Goal: Information Seeking & Learning: Learn about a topic

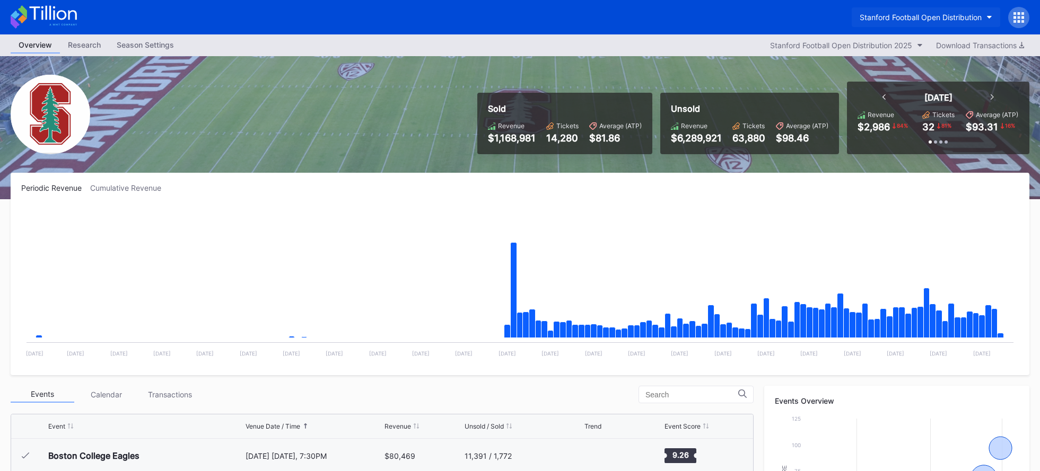
click at [920, 13] on div "Stanford Football Open Distribution" at bounding box center [920, 17] width 122 height 9
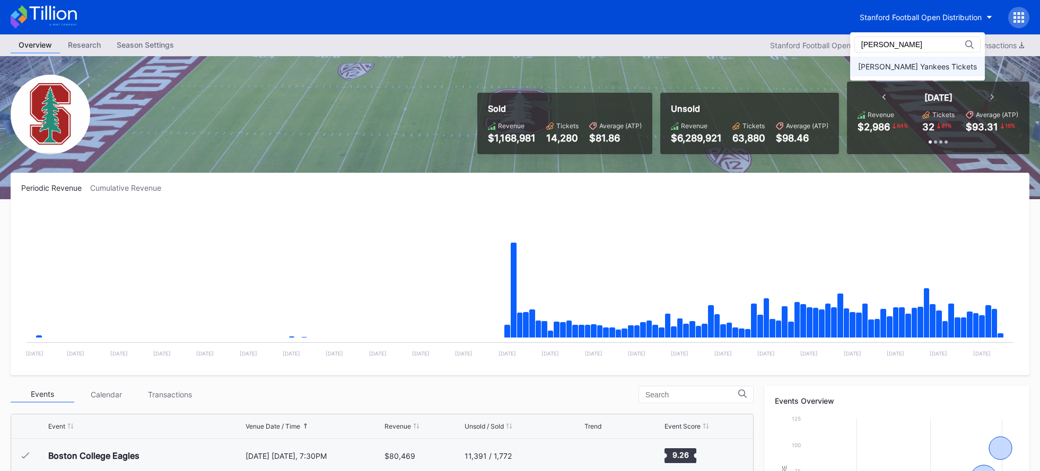
type input "[PERSON_NAME]"
click at [908, 64] on div "[PERSON_NAME] Yankees Tickets" at bounding box center [917, 66] width 119 height 9
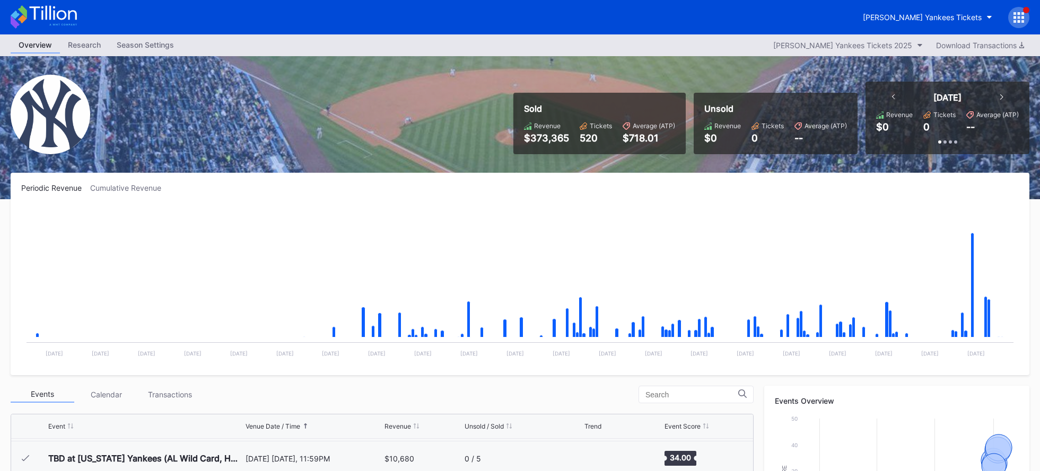
click at [43, 14] on icon at bounding box center [44, 16] width 66 height 23
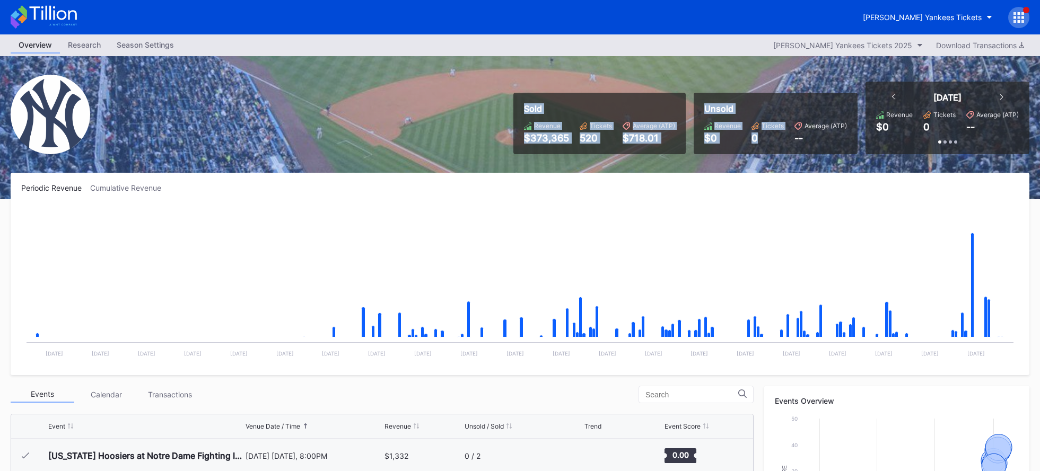
drag, startPoint x: 525, startPoint y: 112, endPoint x: 766, endPoint y: 155, distance: 245.1
click at [766, 155] on div "Sold Revenue $373,365 Tickets 520 Average (ATP) $718.01 Unsold Revenue $0 Ticke…" at bounding box center [520, 127] width 1040 height 143
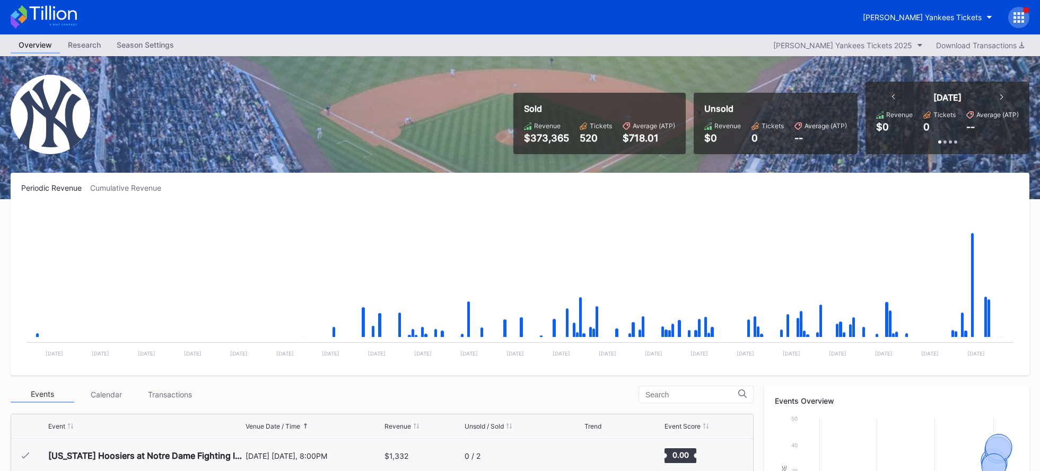
click at [266, 117] on div "Sold Revenue $373,365 Tickets 520 Average (ATP) $718.01 Unsold Revenue $0 Ticke…" at bounding box center [520, 127] width 1040 height 143
click at [189, 125] on div "Sold Revenue $373,365 Tickets 520 Average (ATP) $718.01 Unsold Revenue $0 Ticke…" at bounding box center [520, 127] width 1040 height 143
click at [961, 19] on div "[PERSON_NAME] Yankees Tickets" at bounding box center [921, 17] width 119 height 9
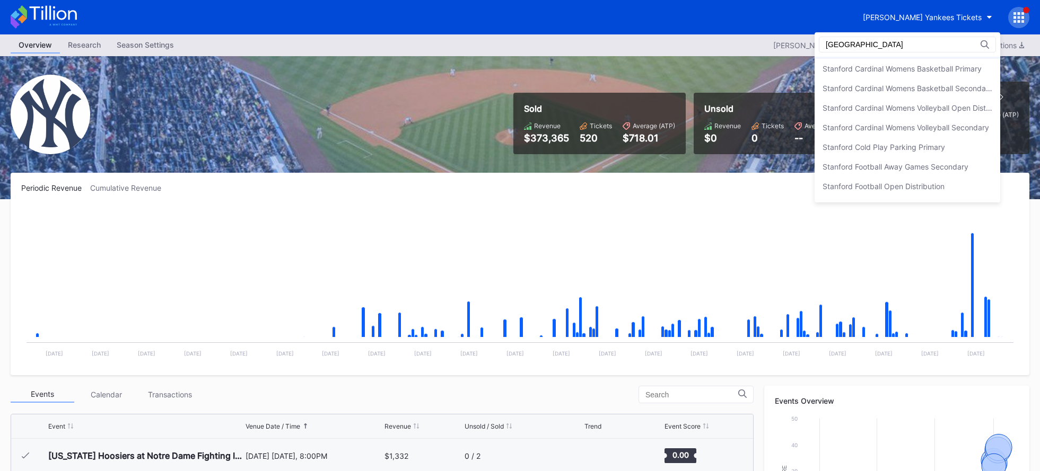
scroll to position [133, 0]
type input "[GEOGRAPHIC_DATA]"
click at [935, 168] on div "Stanford Football Open Distribution" at bounding box center [883, 168] width 122 height 9
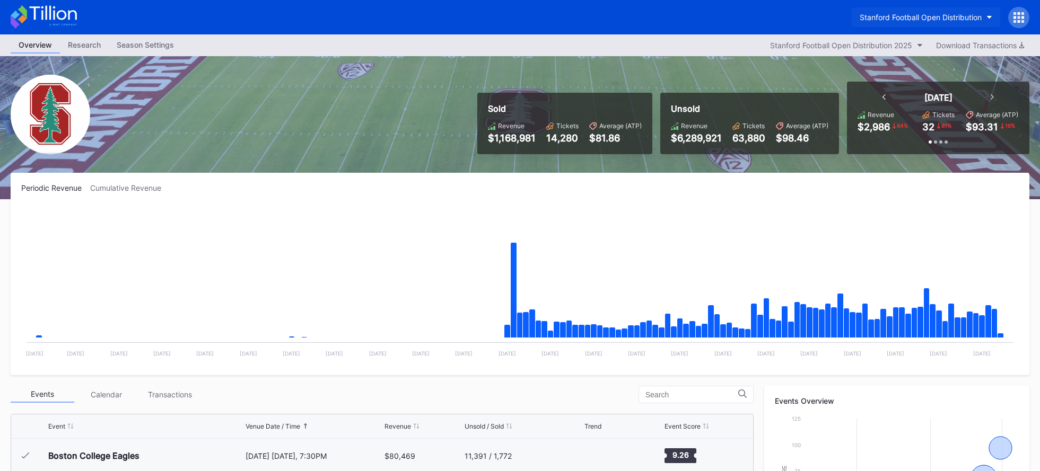
click at [945, 21] on div "Stanford Football Open Distribution" at bounding box center [920, 17] width 122 height 9
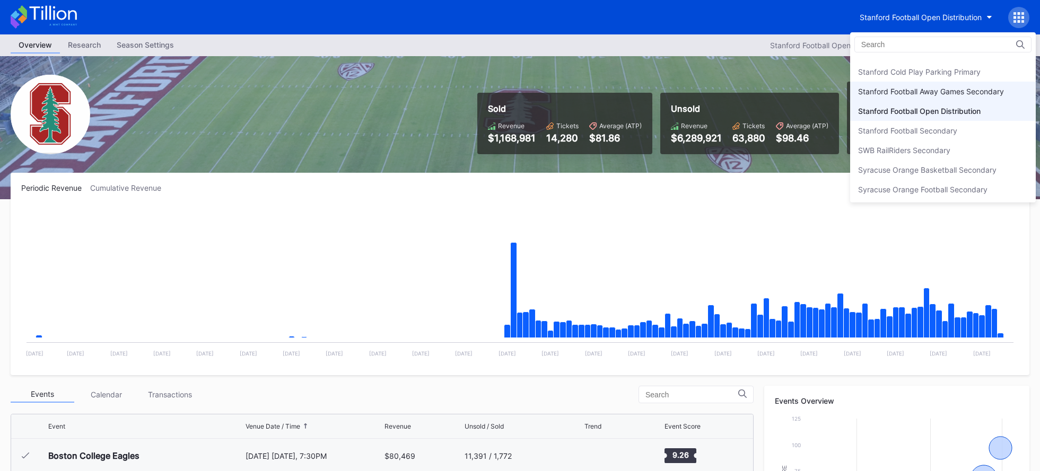
scroll to position [3239, 0]
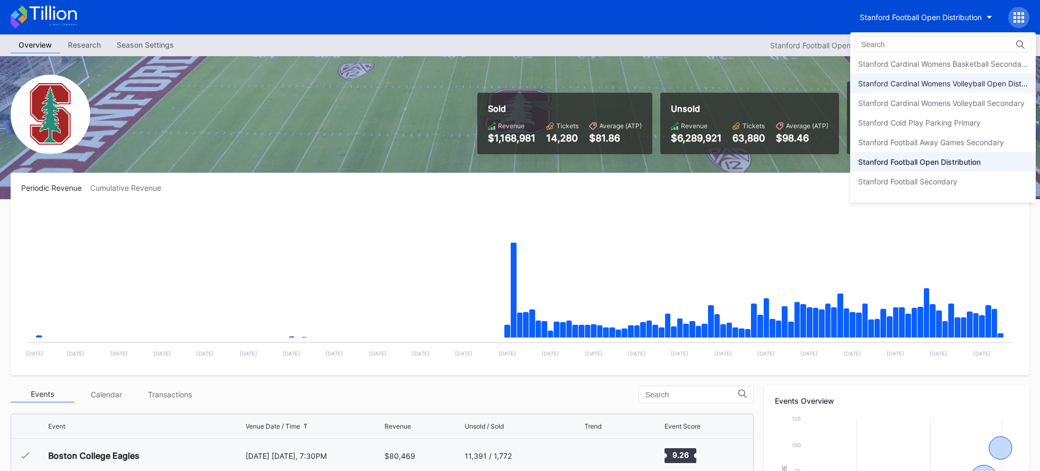
click at [963, 88] on div "Stanford Cardinal Womens Volleyball Open Distribution" at bounding box center [943, 84] width 186 height 20
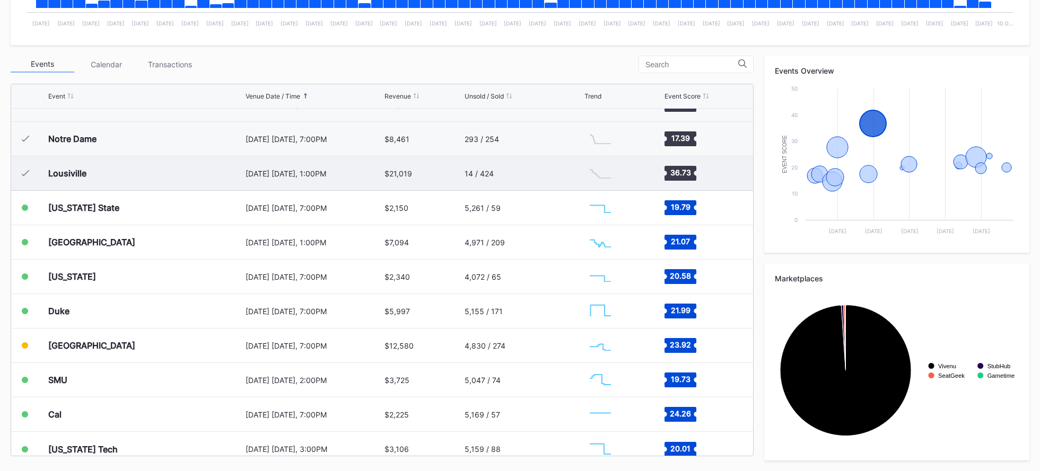
scroll to position [170, 0]
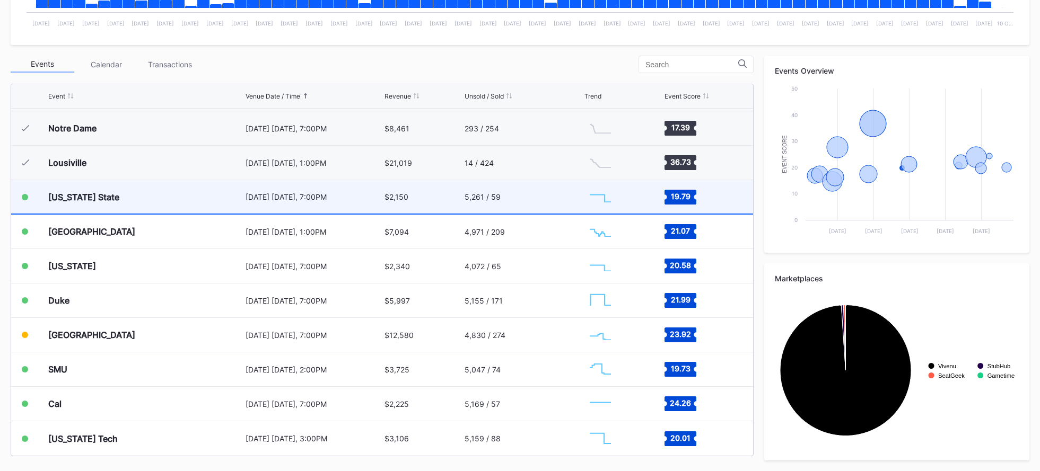
click at [447, 199] on div "$2,150" at bounding box center [423, 196] width 78 height 33
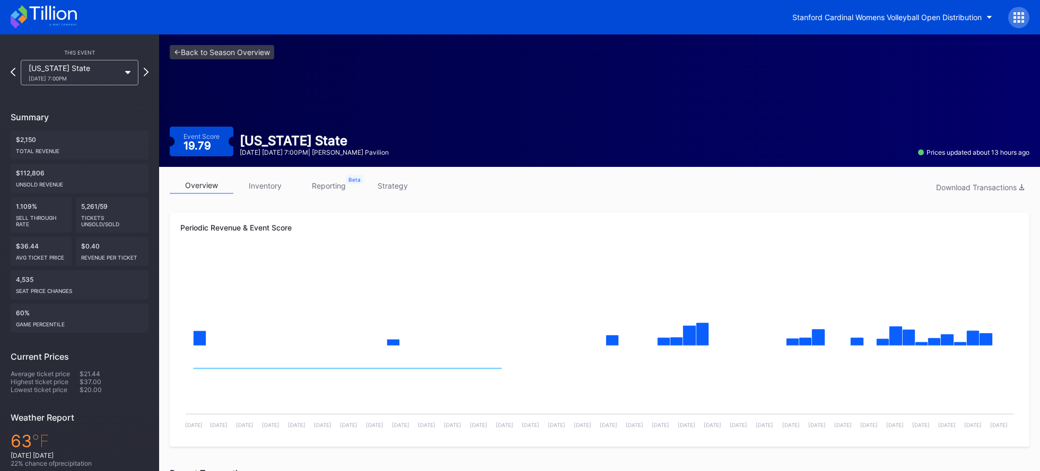
click at [267, 182] on link "inventory" at bounding box center [265, 186] width 64 height 16
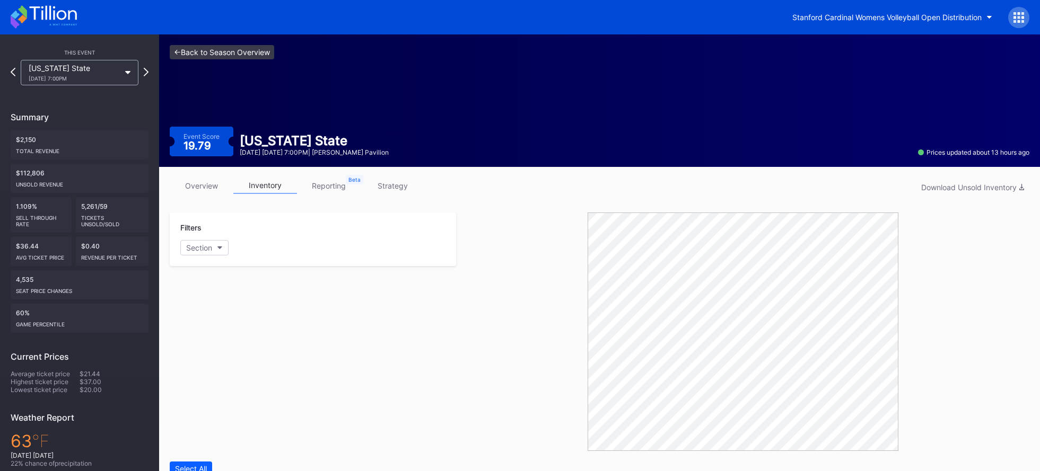
click at [225, 53] on link "<- Back to Season Overview" at bounding box center [222, 52] width 104 height 14
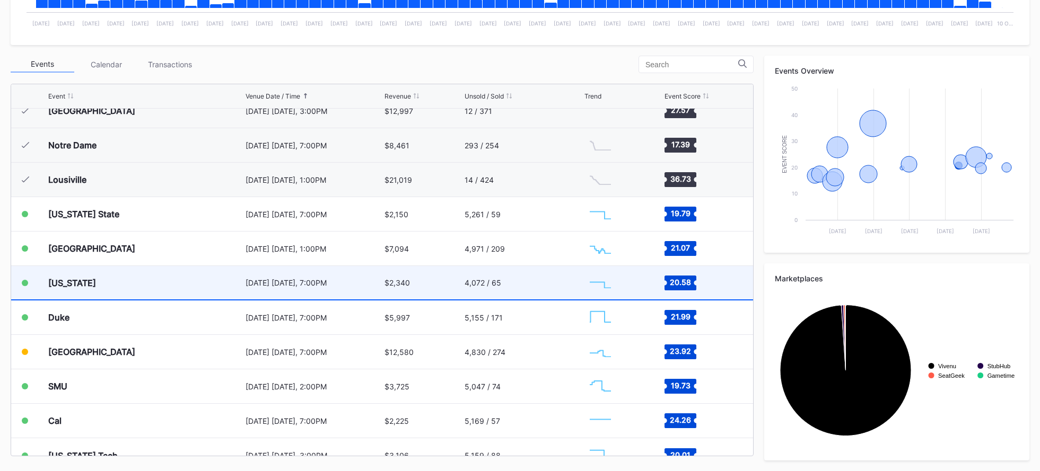
scroll to position [143, 0]
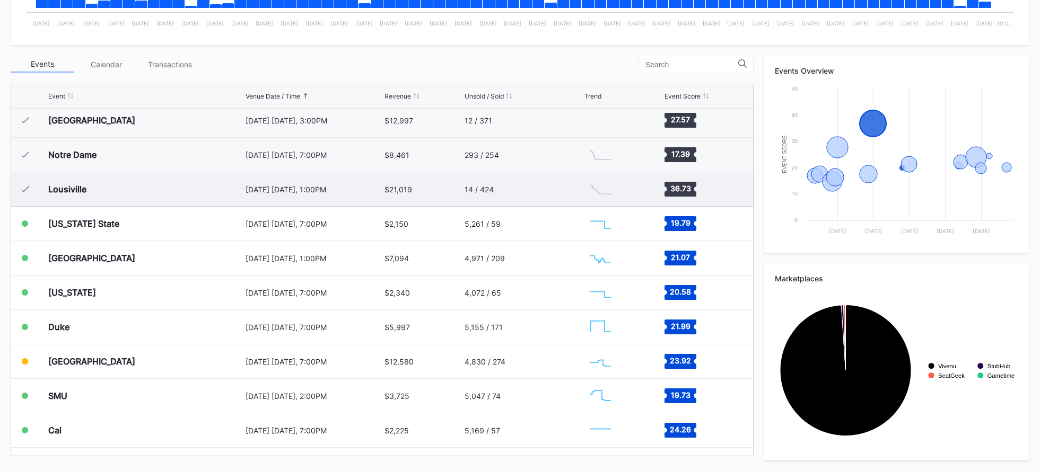
click at [360, 199] on div "[DATE] [DATE], 1:00PM" at bounding box center [313, 189] width 136 height 34
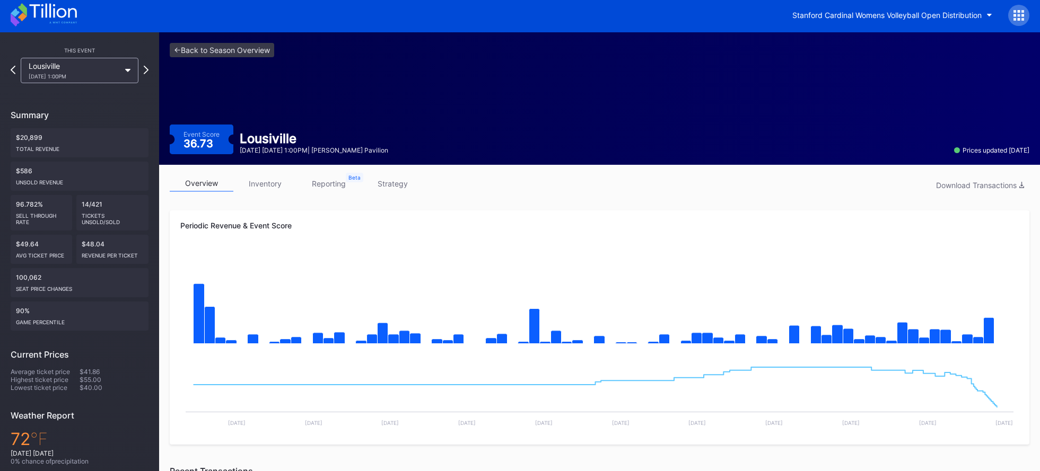
scroll to position [3, 0]
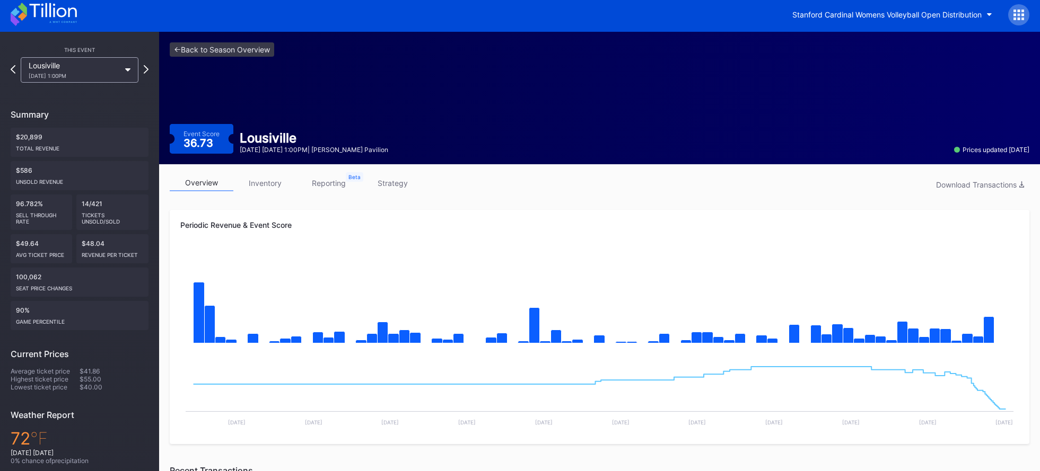
click at [272, 188] on link "inventory" at bounding box center [265, 183] width 64 height 16
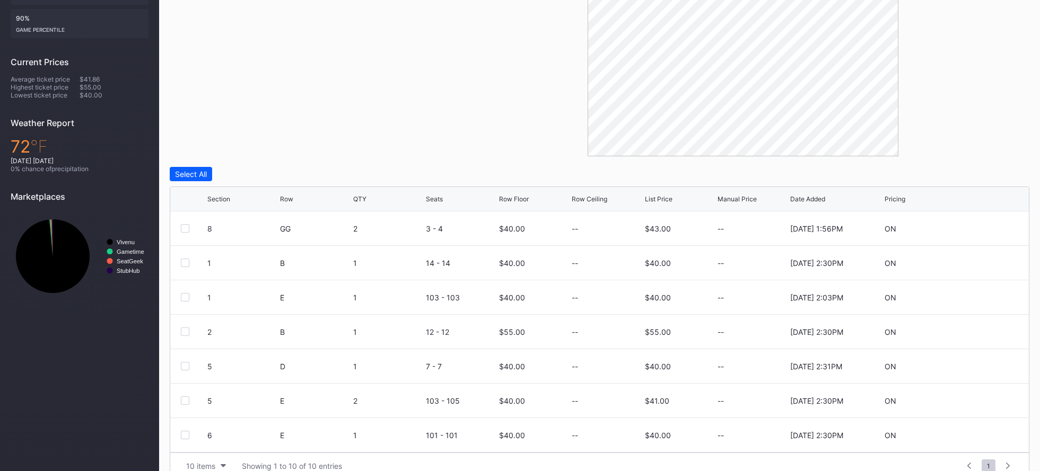
scroll to position [299, 0]
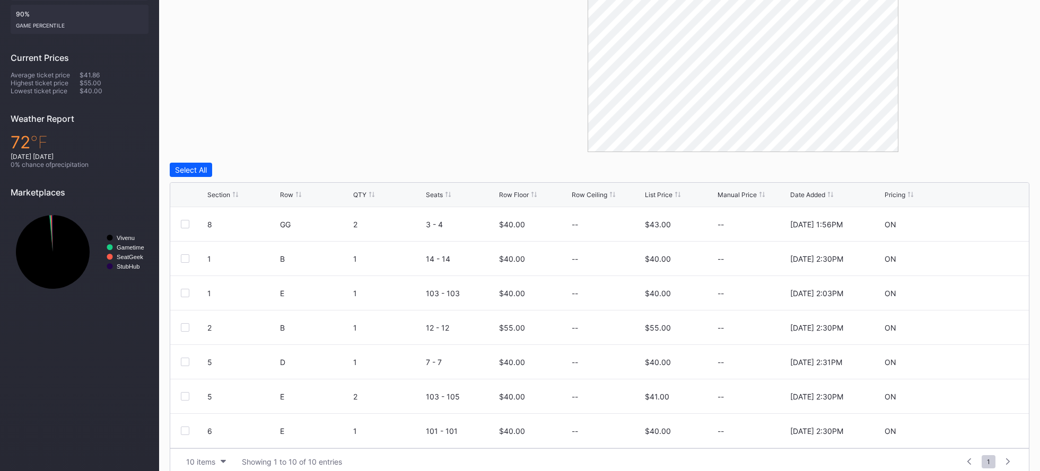
click at [653, 195] on div "List Price" at bounding box center [659, 195] width 28 height 8
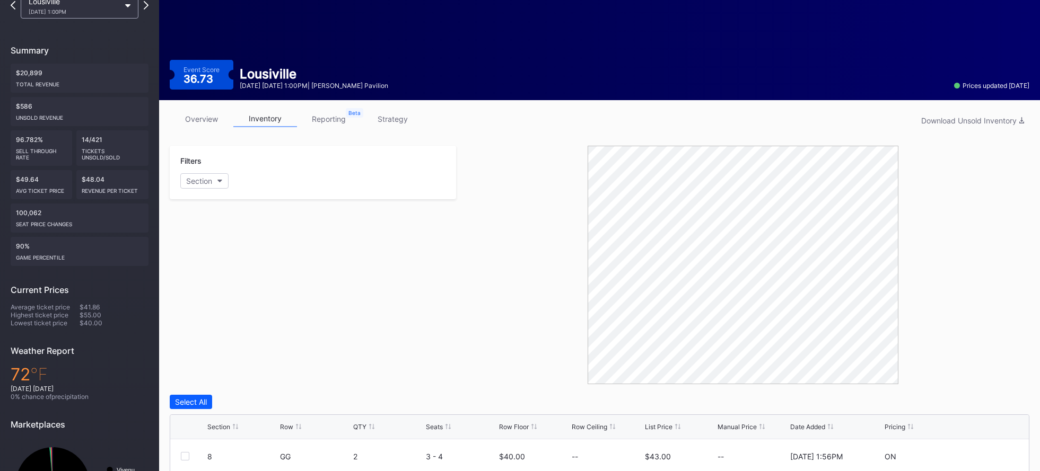
scroll to position [67, 0]
click at [209, 118] on link "overview" at bounding box center [202, 118] width 64 height 16
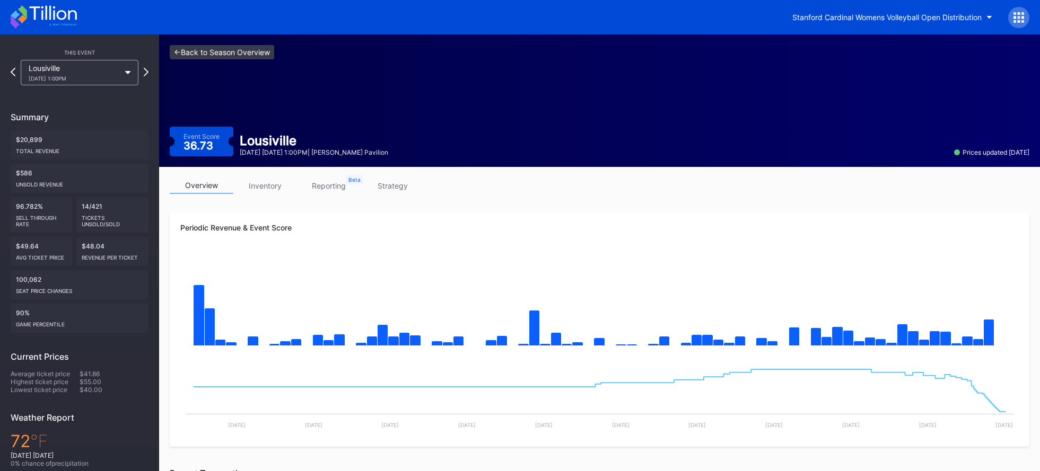
click at [239, 55] on link "<- Back to Season Overview" at bounding box center [222, 52] width 104 height 14
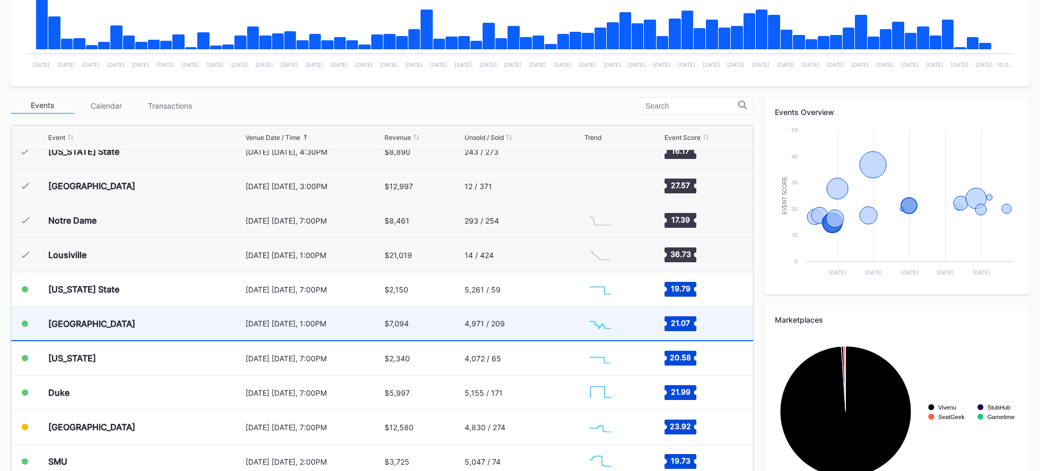
scroll to position [170, 0]
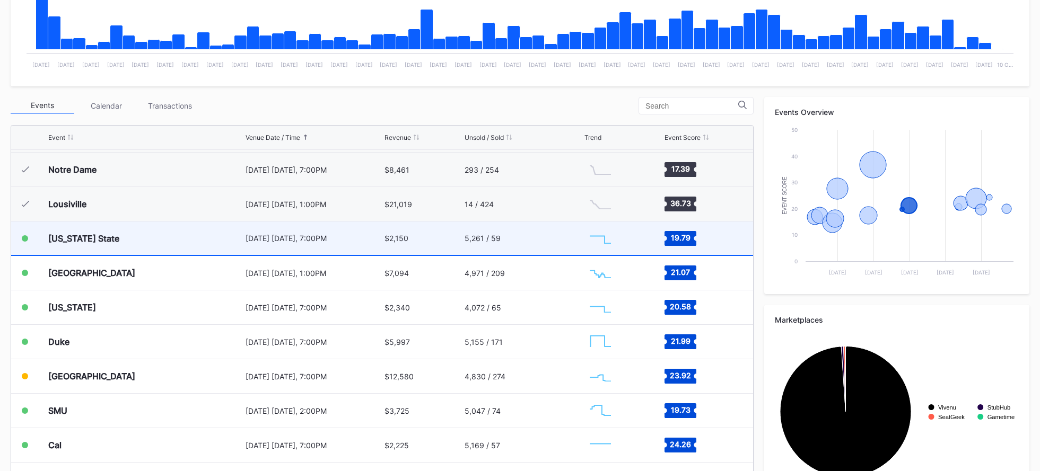
click at [380, 243] on div "[DATE] [DATE], 7:00PM" at bounding box center [313, 238] width 136 height 33
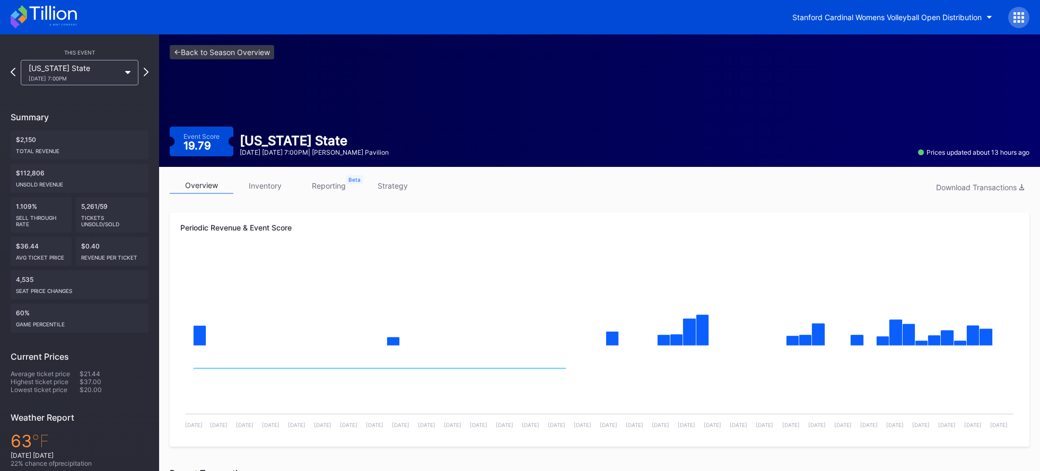
click at [247, 189] on link "inventory" at bounding box center [265, 186] width 64 height 16
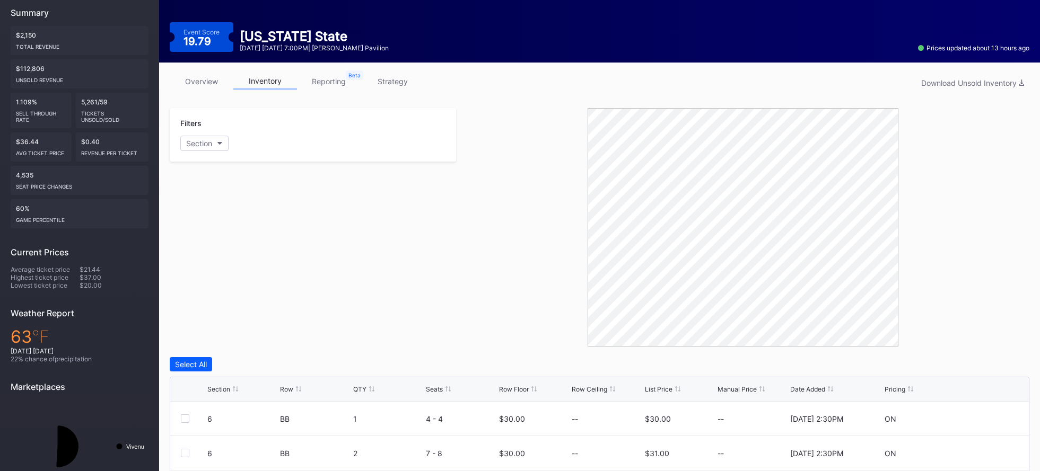
scroll to position [175, 0]
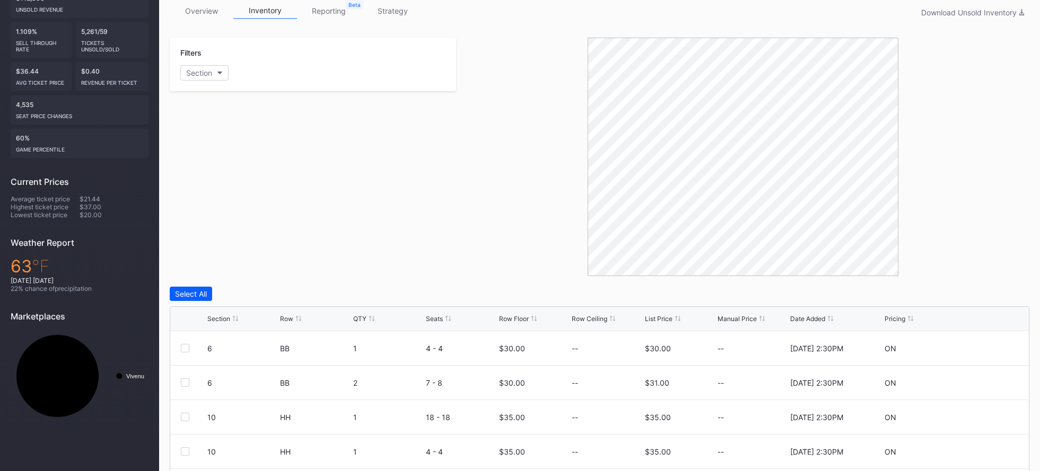
click at [647, 315] on div "List Price" at bounding box center [659, 319] width 28 height 8
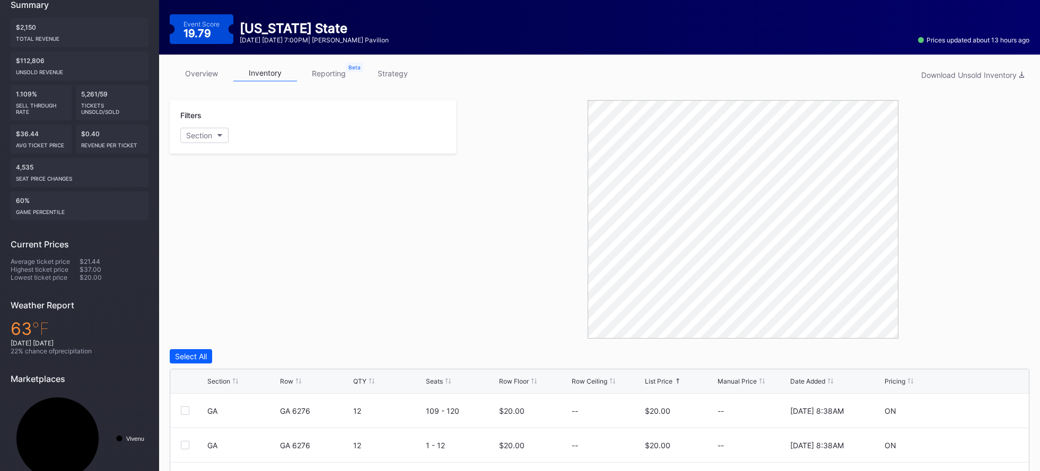
scroll to position [0, 0]
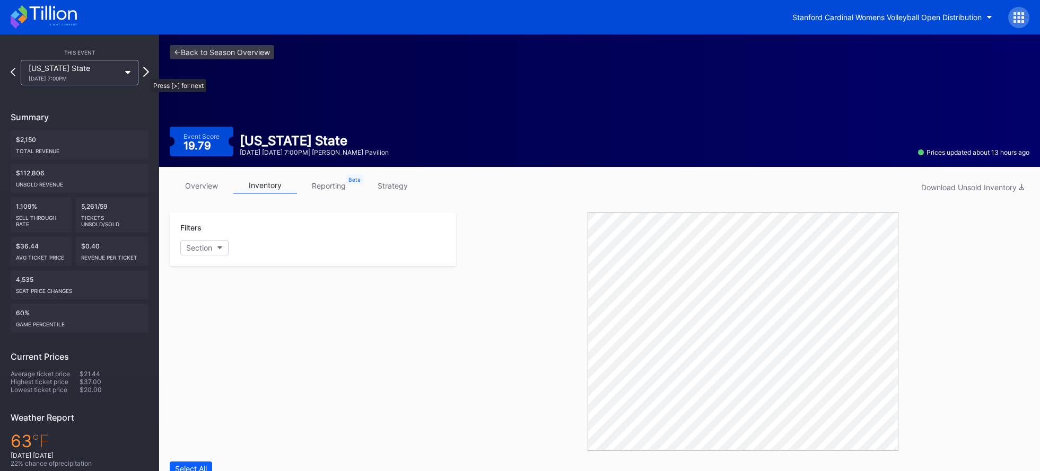
click at [145, 74] on icon at bounding box center [146, 72] width 6 height 10
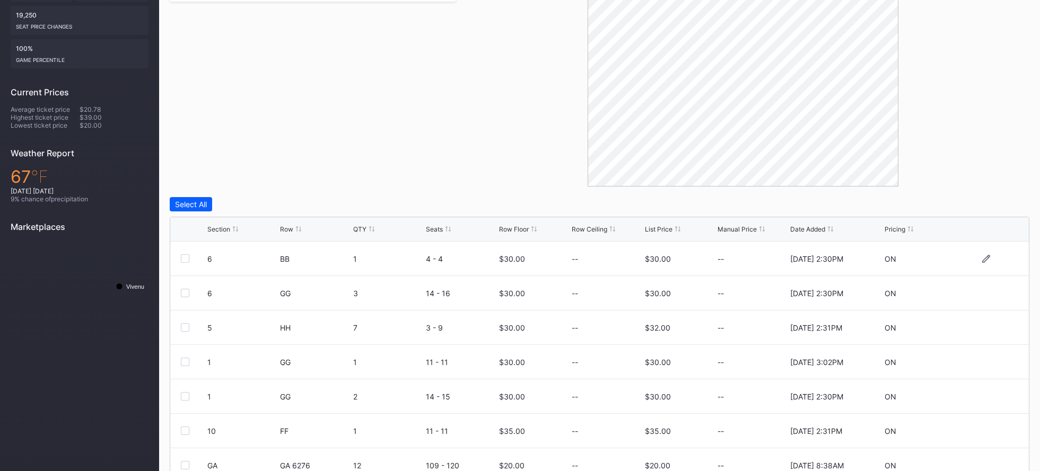
scroll to position [313, 0]
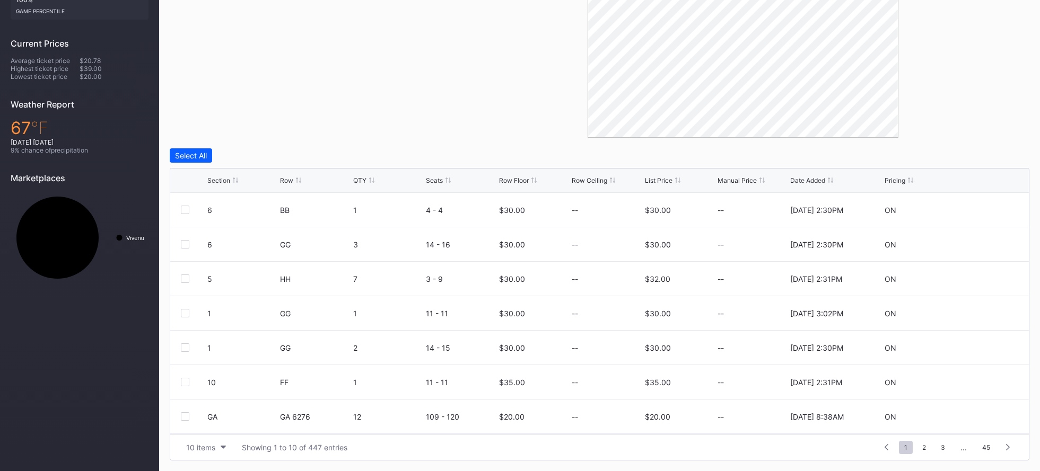
click at [653, 180] on div "List Price" at bounding box center [659, 181] width 28 height 8
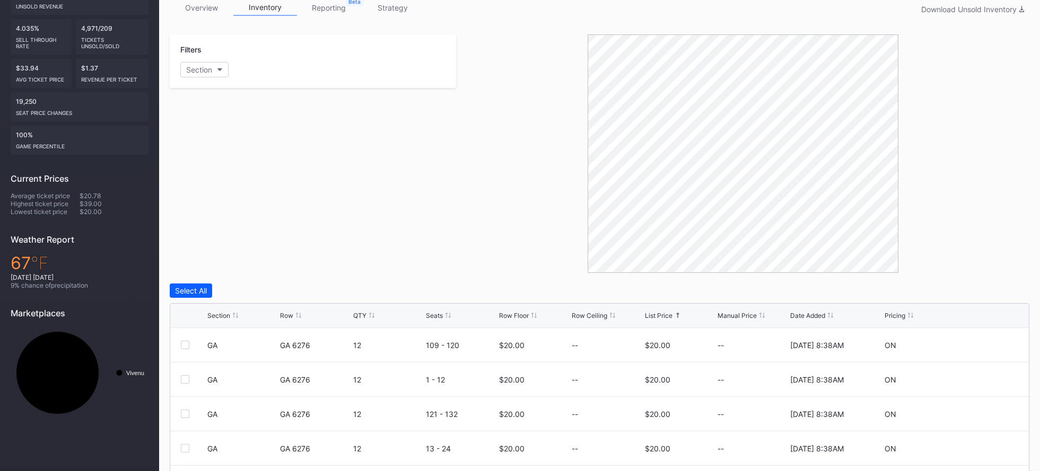
scroll to position [171, 0]
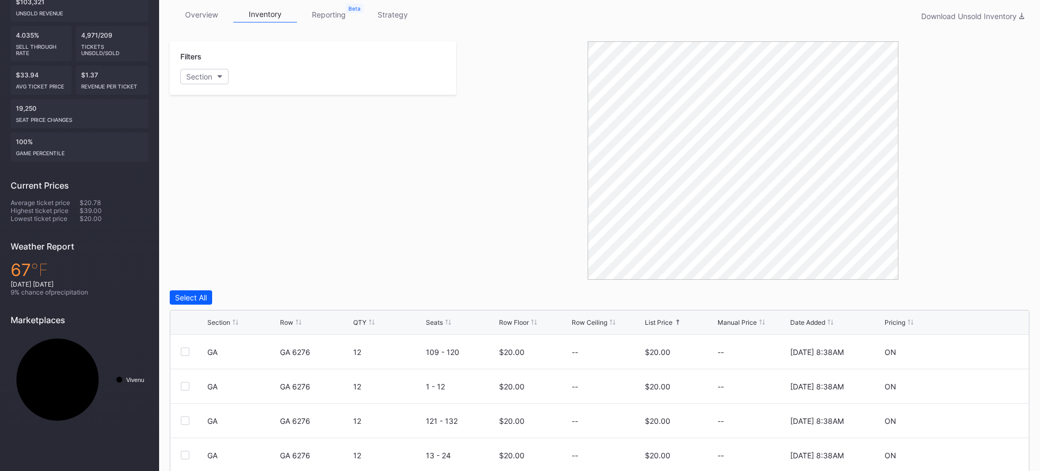
click at [323, 145] on div "Filters Section" at bounding box center [313, 160] width 286 height 239
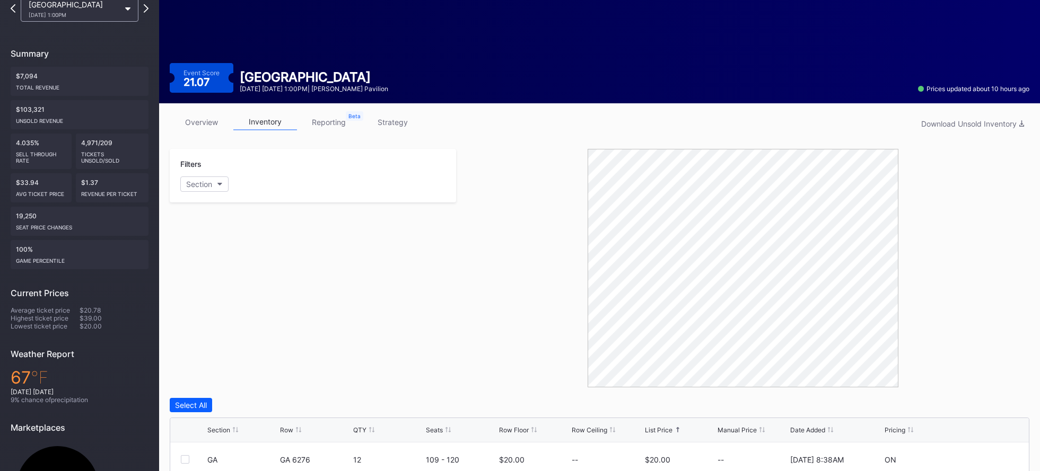
scroll to position [0, 0]
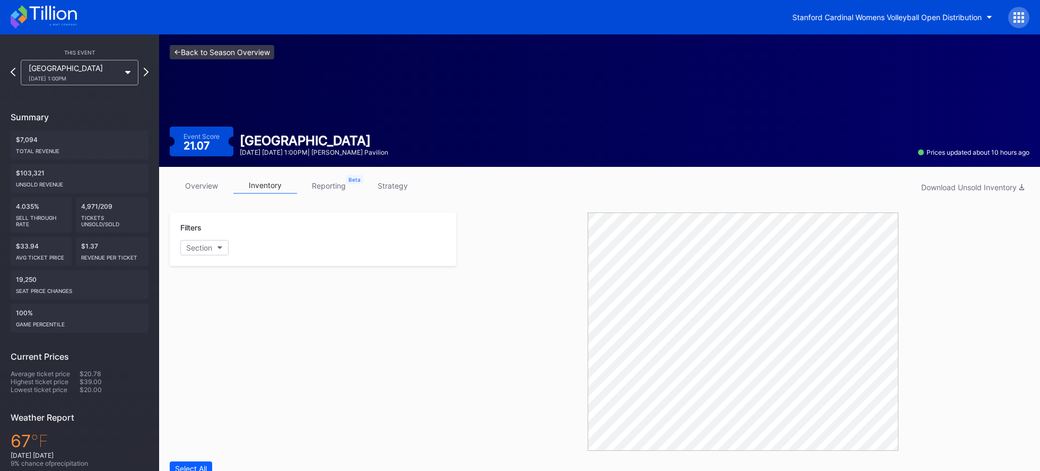
click at [242, 54] on link "<- Back to Season Overview" at bounding box center [222, 52] width 104 height 14
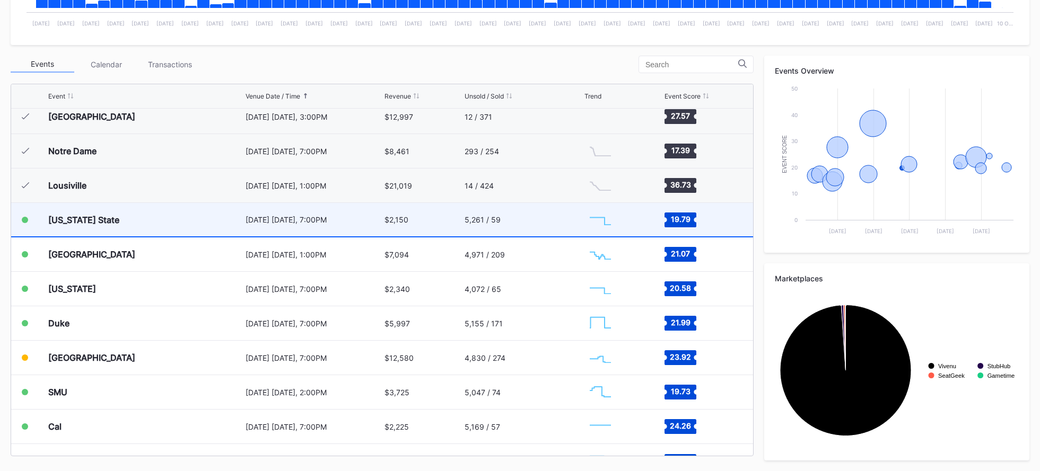
scroll to position [143, 0]
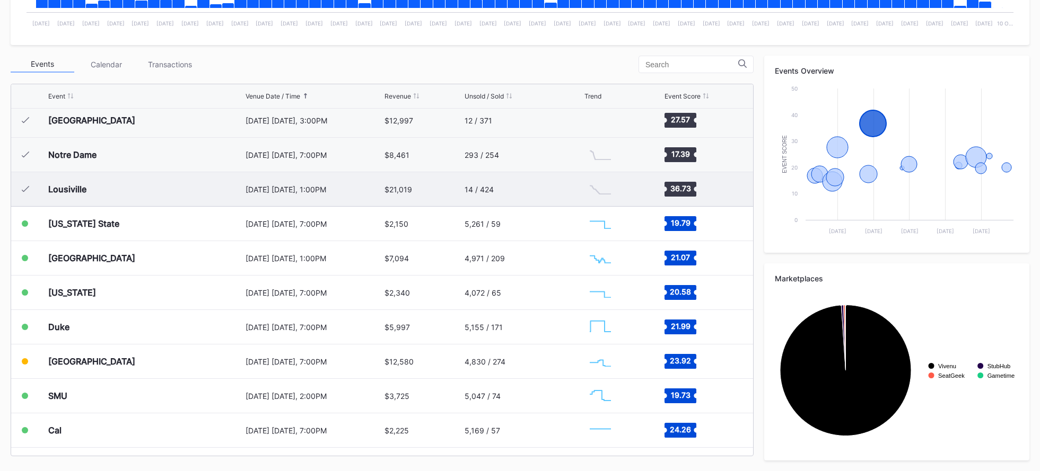
click at [373, 195] on div "[DATE] [DATE], 1:00PM" at bounding box center [313, 189] width 136 height 34
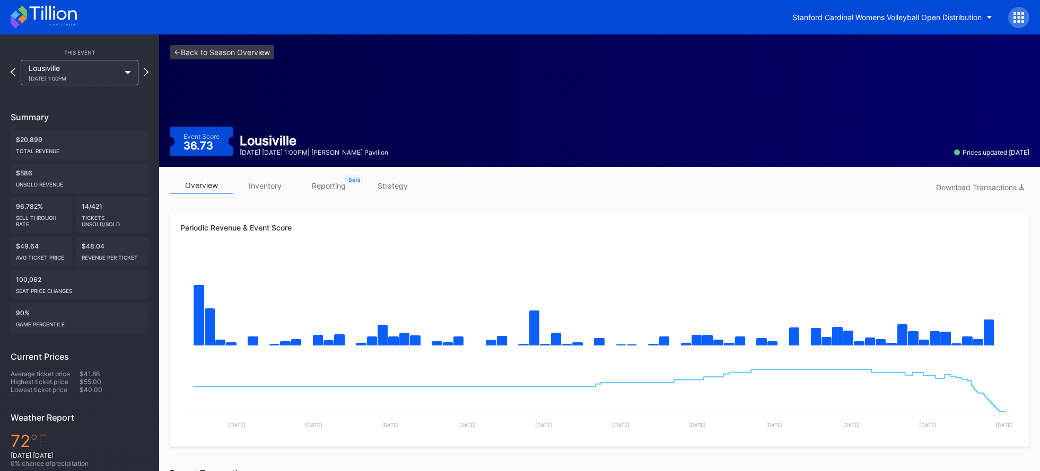
click at [261, 187] on link "inventory" at bounding box center [265, 186] width 64 height 16
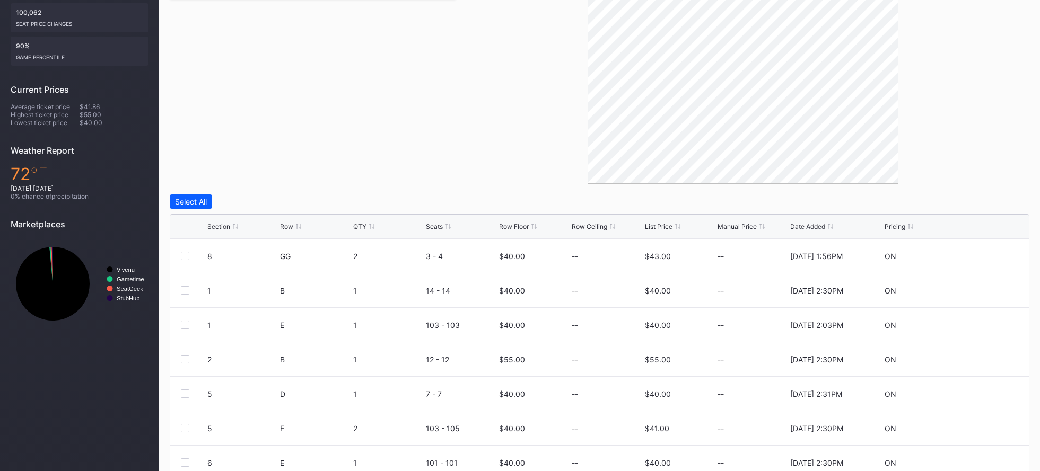
scroll to position [313, 0]
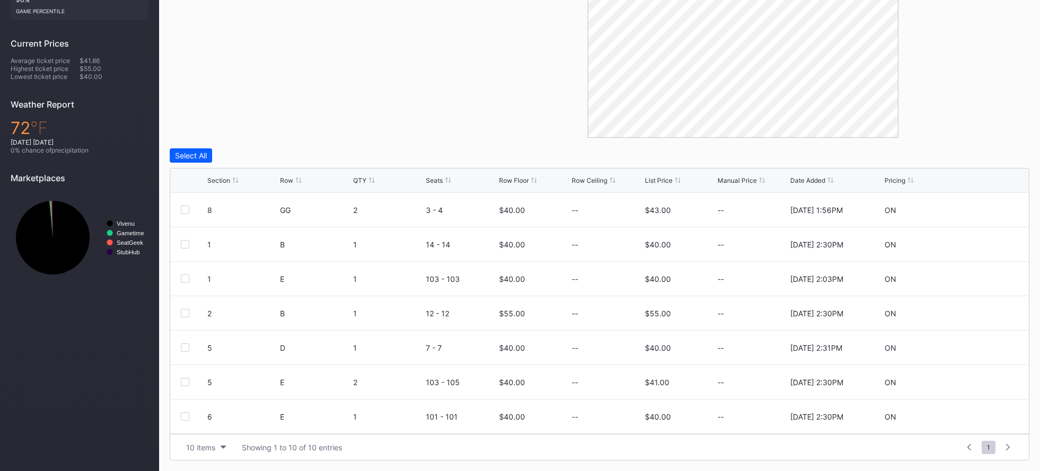
click at [666, 179] on div "List Price" at bounding box center [659, 181] width 28 height 8
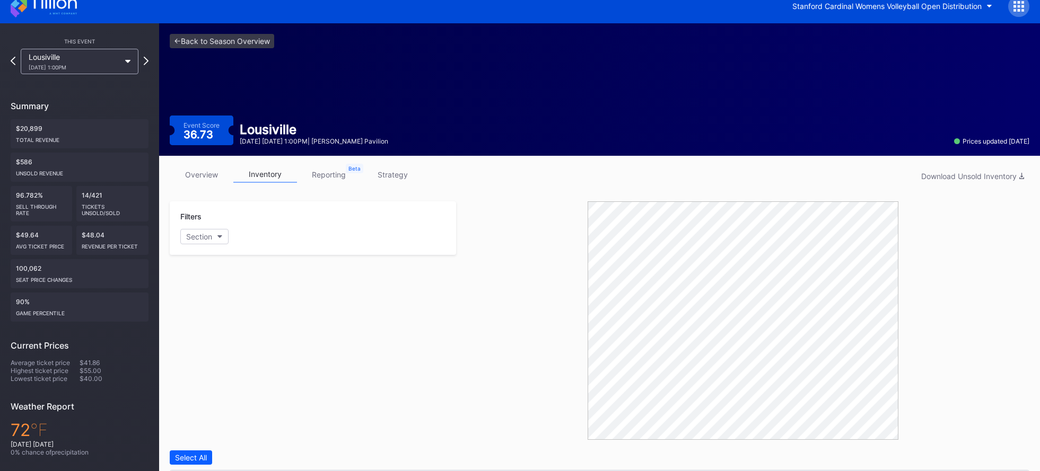
scroll to position [11, 0]
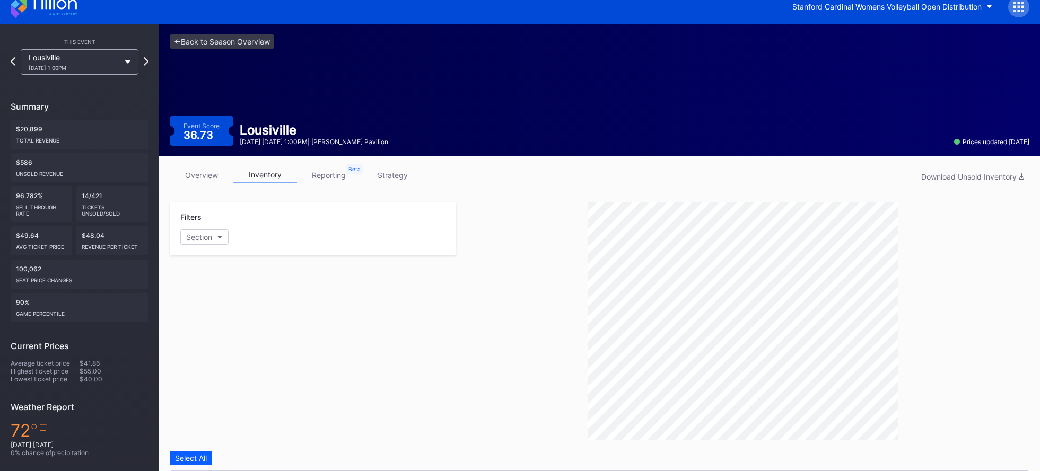
drag, startPoint x: 305, startPoint y: 76, endPoint x: 253, endPoint y: 52, distance: 57.6
click at [297, 74] on div "<- Back to Season Overview Event Score 36.73 Lousiville [DATE] [DATE] 1:00PM | …" at bounding box center [599, 90] width 880 height 133
click at [246, 42] on link "<- Back to Season Overview" at bounding box center [222, 41] width 104 height 14
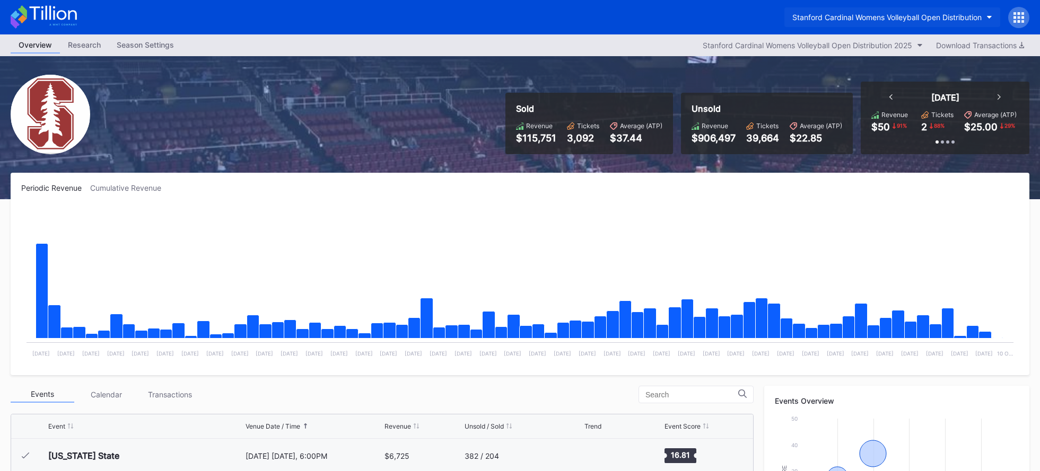
click at [931, 13] on div "Stanford Cardinal Womens Volleyball Open Distribution" at bounding box center [886, 17] width 189 height 9
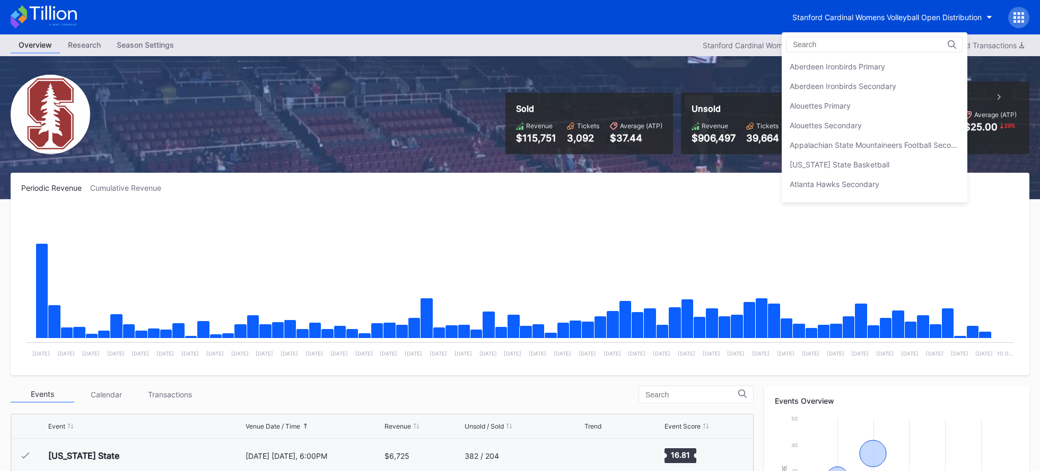
scroll to position [3256, 0]
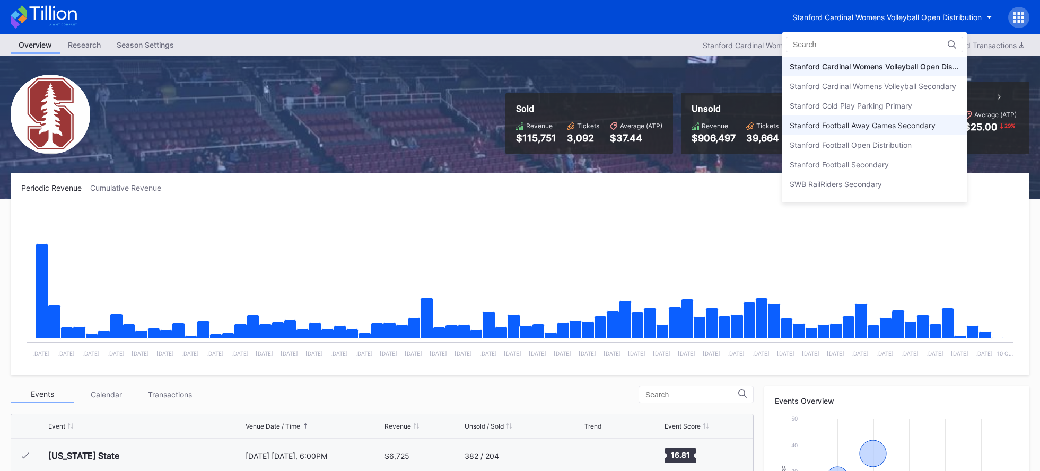
click at [914, 126] on div "Stanford Football Away Games Secondary" at bounding box center [862, 125] width 146 height 9
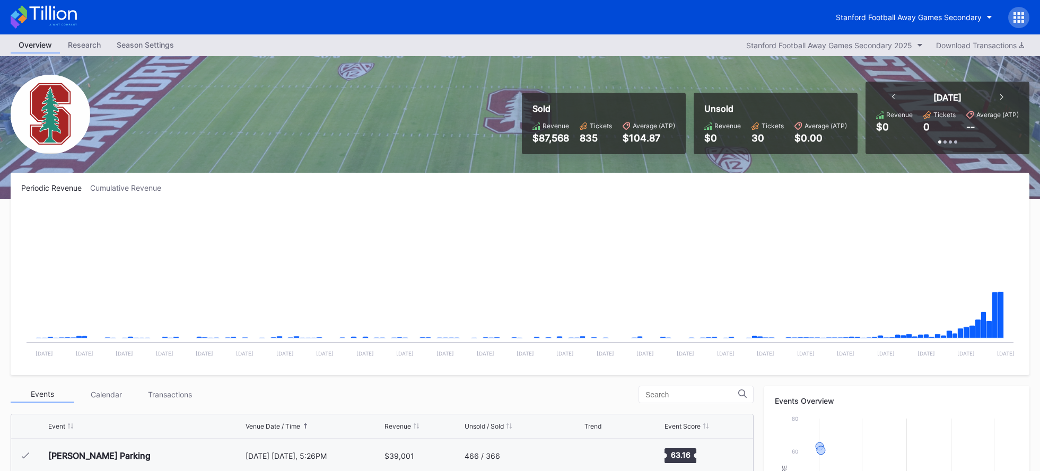
scroll to position [330, 0]
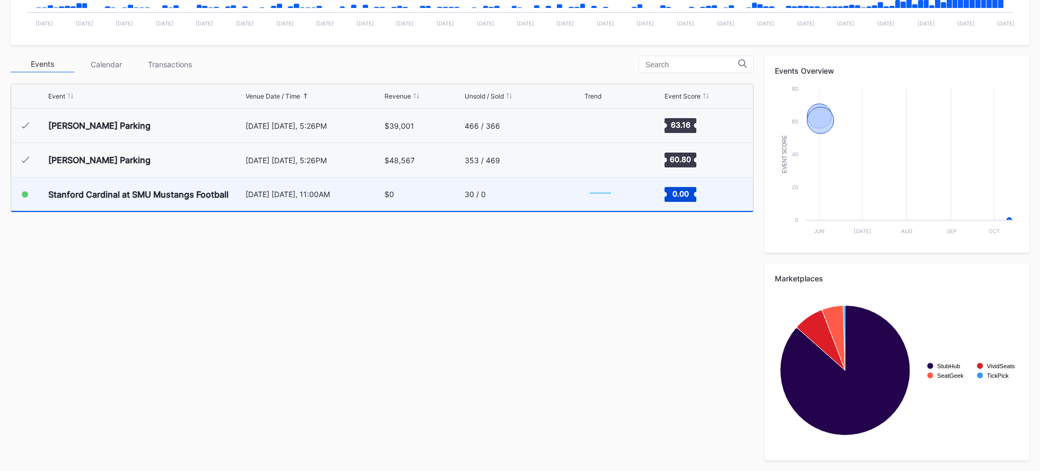
click at [565, 204] on div "30 / 0" at bounding box center [522, 194] width 117 height 33
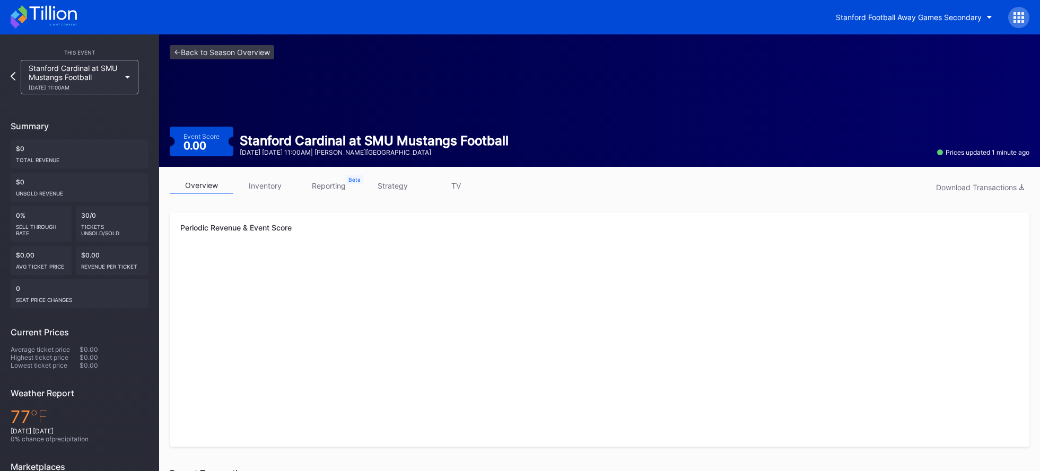
click at [251, 182] on link "inventory" at bounding box center [265, 186] width 64 height 16
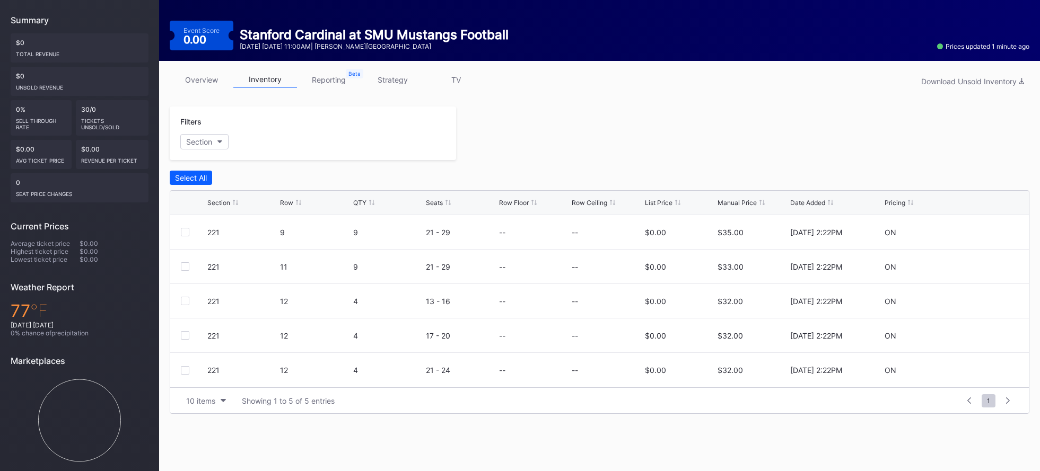
scroll to position [112, 0]
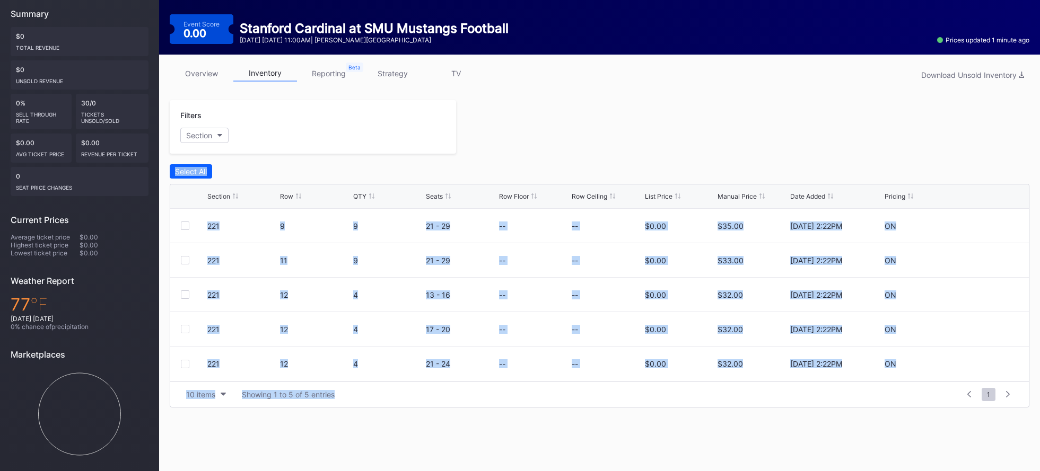
drag, startPoint x: 393, startPoint y: 166, endPoint x: 812, endPoint y: 398, distance: 478.8
click at [812, 398] on div "Select All Section Row QTY Seats Row Floor Row Ceiling List Price Manual Price …" at bounding box center [599, 285] width 859 height 243
click at [813, 398] on div "10 items Showing 1 to 5 of 5 entries" at bounding box center [570, 394] width 778 height 14
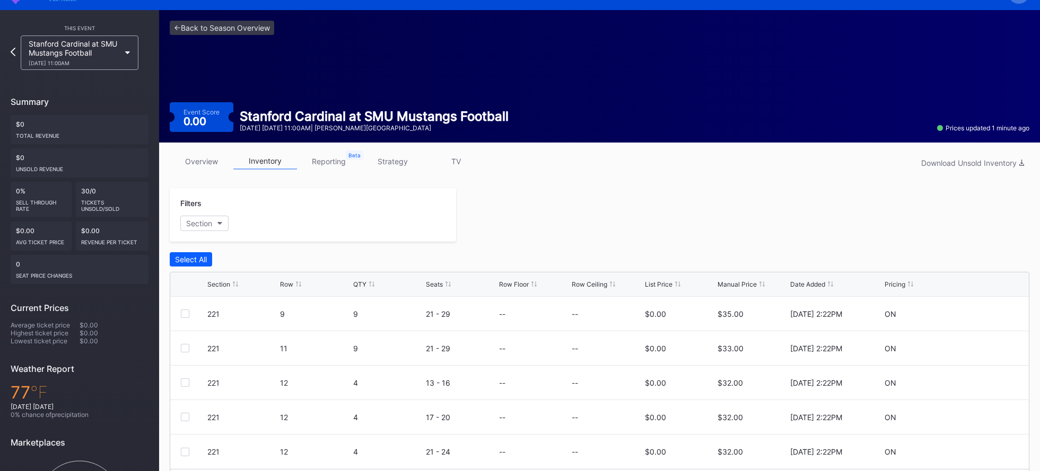
scroll to position [0, 0]
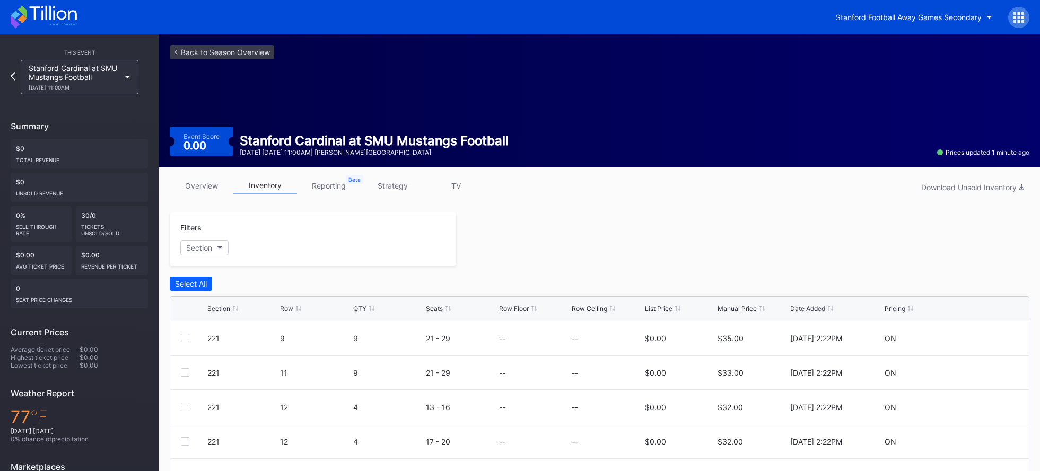
click at [500, 107] on div "<- Back to Season Overview Event Score 0.00 Stanford Cardinal at SMU Mustangs F…" at bounding box center [599, 100] width 880 height 133
click at [473, 147] on div "<- Back to Season Overview Event Score 0.00 Stanford Cardinal at SMU Mustangs F…" at bounding box center [599, 100] width 880 height 133
click at [474, 147] on div "Stanford Cardinal at SMU Mustangs Football" at bounding box center [374, 140] width 269 height 15
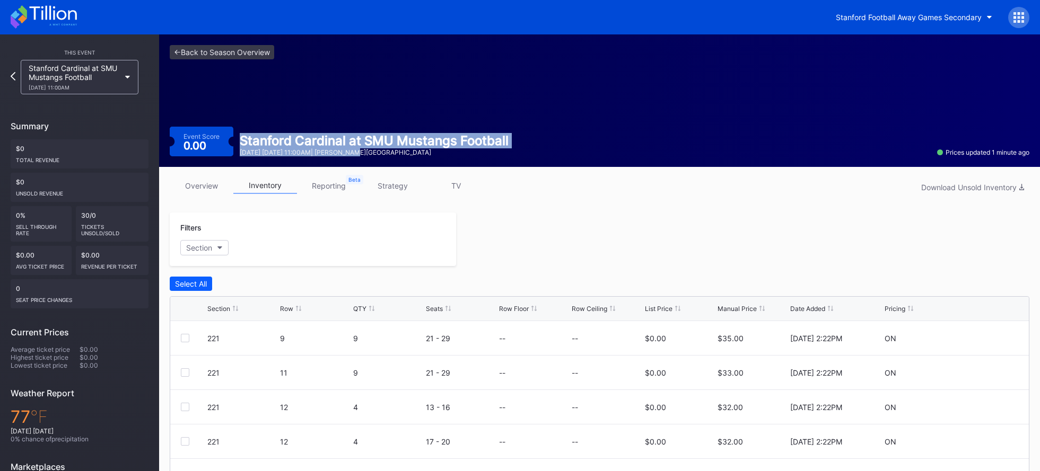
drag, startPoint x: 279, startPoint y: 132, endPoint x: 366, endPoint y: 150, distance: 89.3
click at [366, 150] on div "Event Score 0.00 Stanford Cardinal at SMU Mustangs Football [DATE] [DATE] 11:00…" at bounding box center [599, 142] width 859 height 30
click at [366, 150] on div "[DATE] [DATE] 11:00AM | [PERSON_NAME][GEOGRAPHIC_DATA]" at bounding box center [374, 152] width 269 height 8
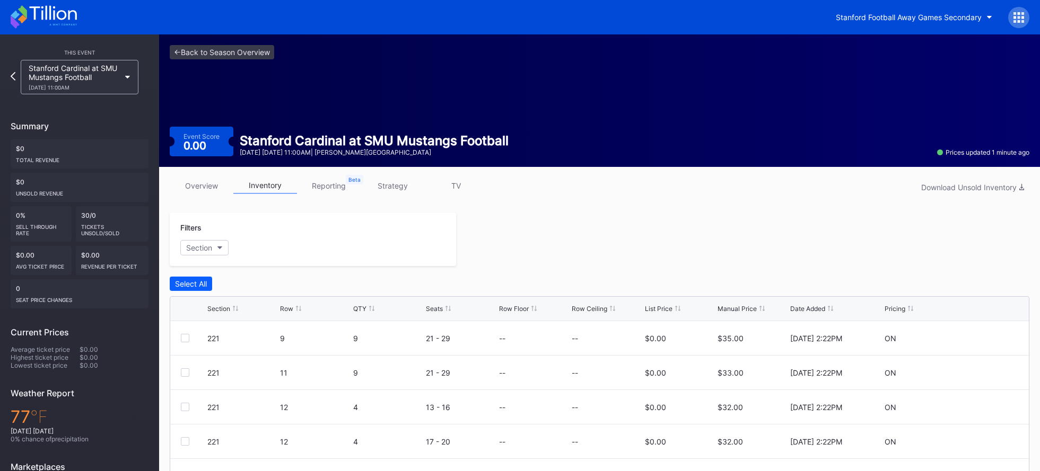
click at [207, 191] on link "overview" at bounding box center [202, 186] width 64 height 16
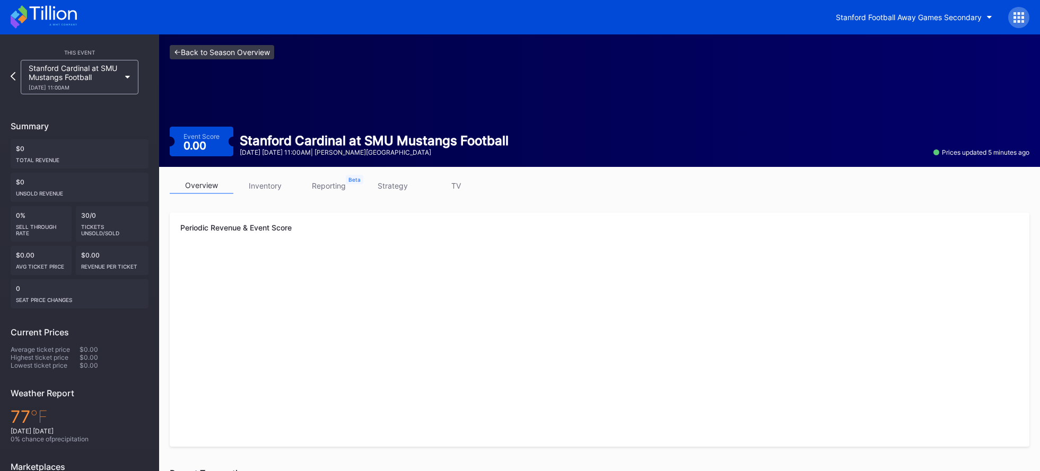
click at [235, 50] on link "<- Back to Season Overview" at bounding box center [222, 52] width 104 height 14
